Goal: Browse casually

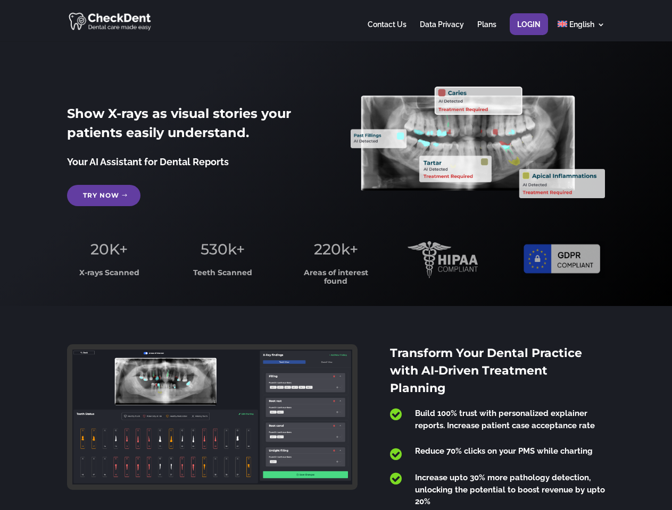
click at [336, 255] on span "220k+" at bounding box center [336, 249] width 44 height 18
click at [336, 21] on div at bounding box center [335, 20] width 537 height 41
click at [336, 255] on span "220k+" at bounding box center [336, 249] width 44 height 18
